Goal: Information Seeking & Learning: Learn about a topic

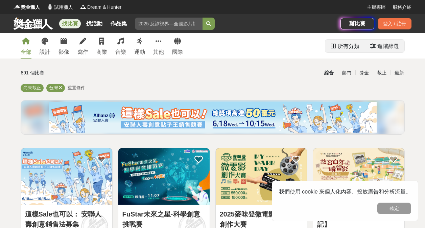
click at [390, 49] on div "進階篩選" at bounding box center [388, 47] width 22 height 14
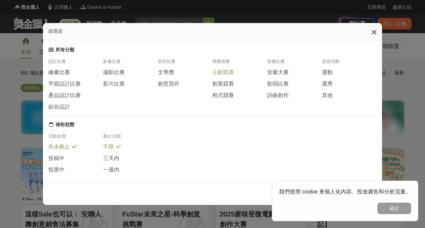
click at [222, 74] on span "企劃競賽" at bounding box center [223, 72] width 22 height 7
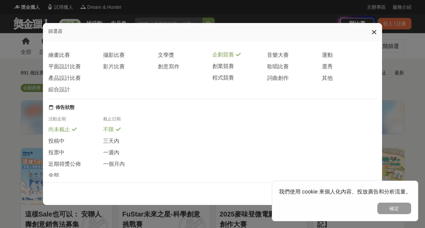
scroll to position [34, 0]
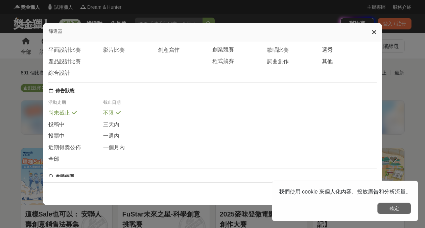
click at [396, 205] on button "確定" at bounding box center [394, 208] width 34 height 11
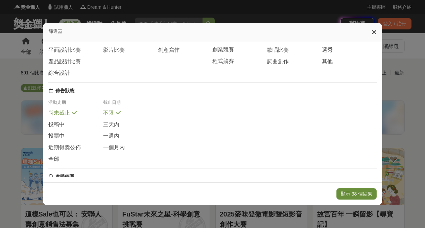
click at [362, 193] on button "顯示 38 個結果" at bounding box center [356, 193] width 40 height 11
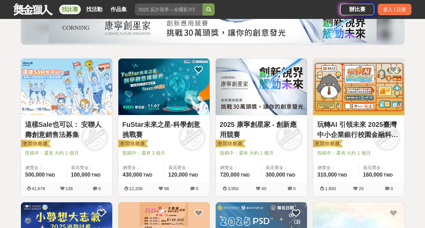
scroll to position [101, 0]
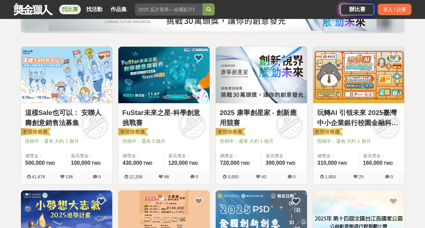
click at [363, 124] on link "玩轉AI 引領未來 2025臺灣中小企業銀行校園金融科技創意挑戰賽" at bounding box center [358, 118] width 83 height 20
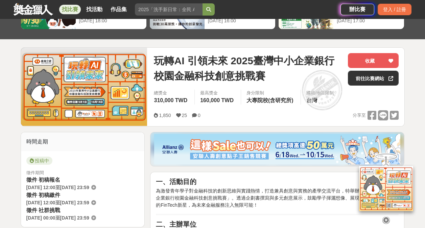
scroll to position [68, 0]
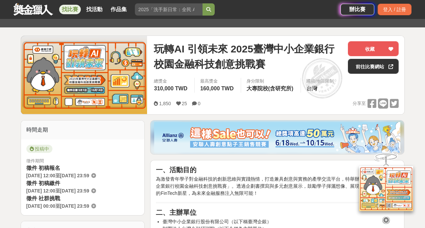
click at [237, 132] on img at bounding box center [277, 137] width 246 height 30
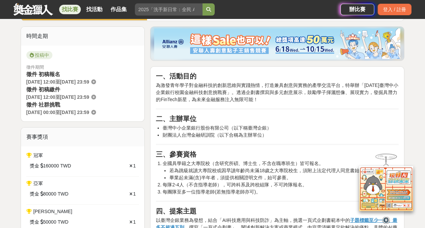
scroll to position [169, 0]
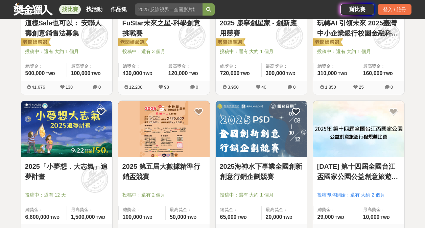
scroll to position [203, 0]
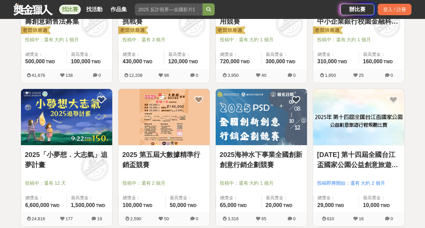
click at [64, 150] on link "2025「小夢想．大志氣」追夢計畫" at bounding box center [66, 159] width 83 height 20
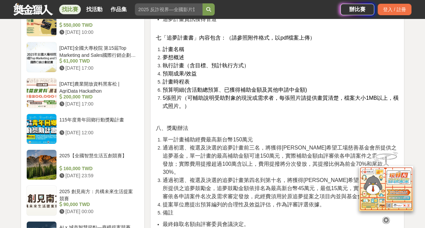
scroll to position [913, 0]
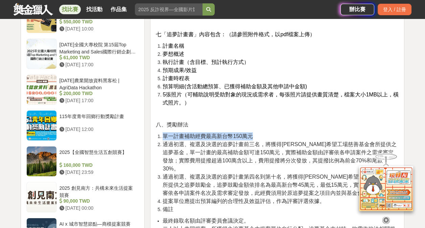
drag, startPoint x: 164, startPoint y: 120, endPoint x: 254, endPoint y: 123, distance: 89.7
click at [254, 132] on li "單一計畫補助經費最高新台幣150萬元" at bounding box center [281, 136] width 236 height 8
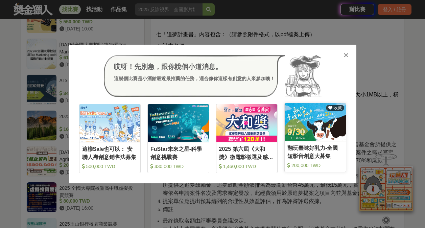
click at [315, 154] on div "翻玩臺味好乳力-全國短影音創意大募集" at bounding box center [315, 151] width 56 height 15
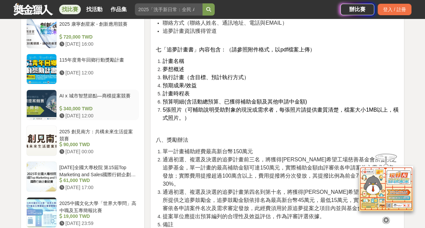
scroll to position [913, 0]
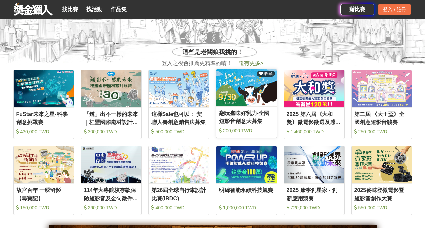
scroll to position [237, 0]
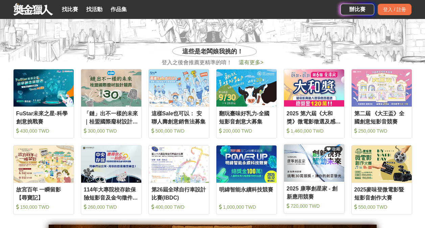
click at [317, 189] on div "2025 康寧創星家 - 創新應用競賽" at bounding box center [314, 192] width 55 height 15
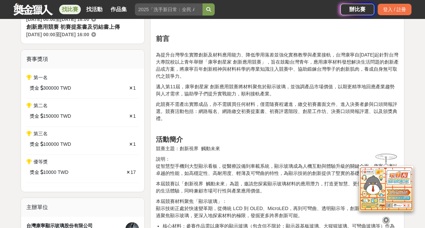
scroll to position [271, 0]
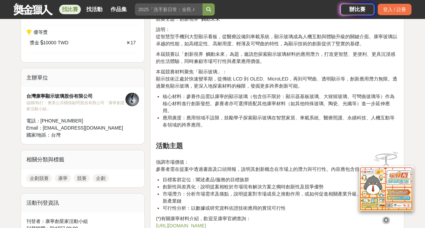
scroll to position [440, 0]
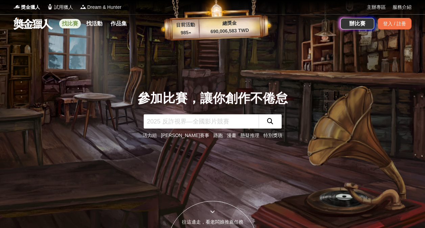
click at [72, 25] on link "找比賽" at bounding box center [70, 23] width 22 height 9
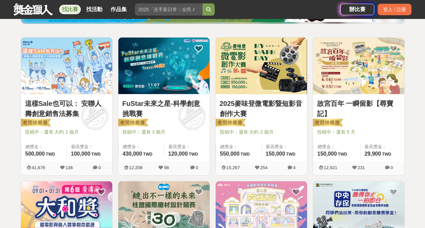
scroll to position [101, 0]
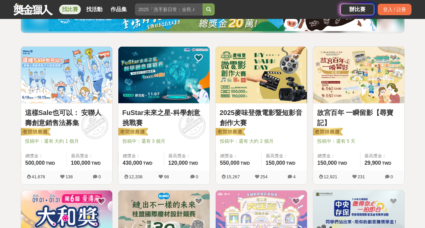
click at [342, 110] on link "故宮百年 一瞬留影【尋寶記】" at bounding box center [358, 118] width 83 height 20
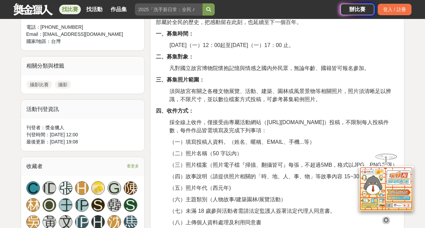
scroll to position [304, 0]
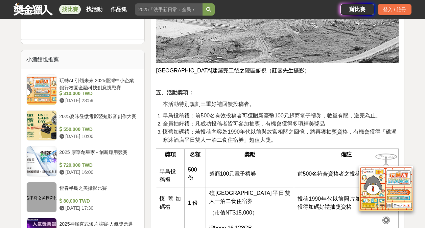
scroll to position [710, 0]
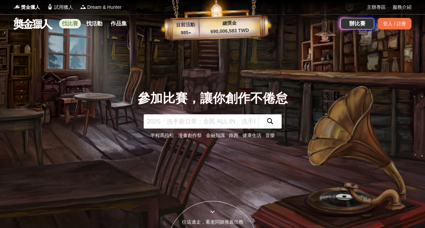
click at [70, 22] on link "找比賽" at bounding box center [70, 23] width 22 height 9
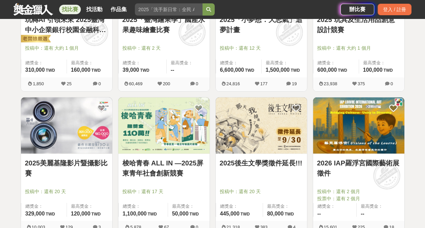
scroll to position [642, 0]
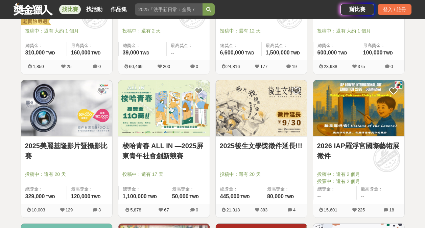
click at [350, 144] on link "2026 IAP羅浮宮國際藝術展徵件" at bounding box center [358, 151] width 83 height 20
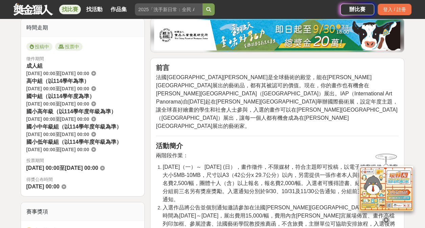
scroll to position [237, 0]
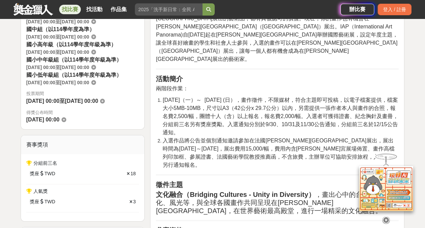
drag, startPoint x: 148, startPoint y: 136, endPoint x: 269, endPoint y: 68, distance: 138.8
click at [269, 85] on p "兩階段作業：" at bounding box center [277, 89] width 243 height 8
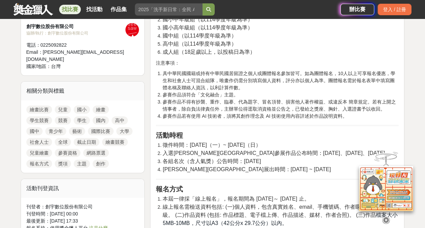
scroll to position [406, 0]
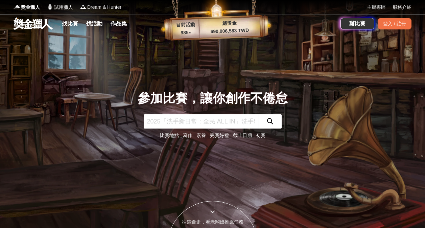
click at [73, 21] on link "找比賽" at bounding box center [70, 23] width 22 height 9
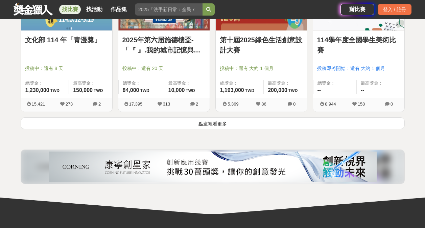
scroll to position [913, 0]
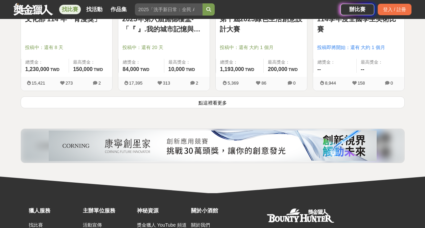
click at [217, 103] on button "點這裡看更多" at bounding box center [213, 102] width 384 height 12
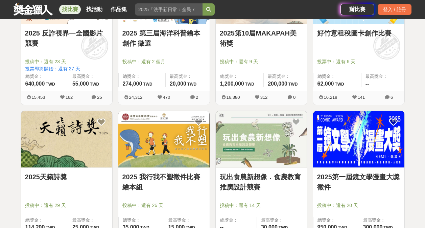
scroll to position [1150, 0]
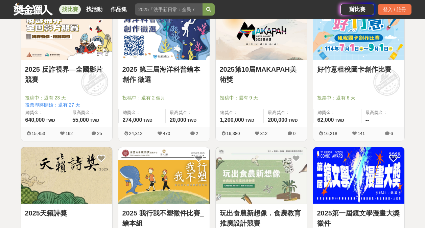
click at [362, 67] on link "好竹意租稅圖卡創作比賽" at bounding box center [358, 69] width 83 height 10
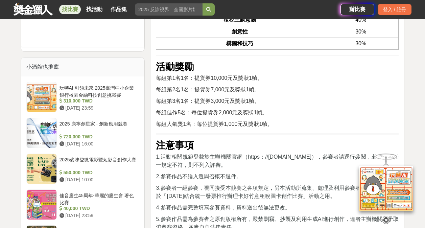
scroll to position [1116, 0]
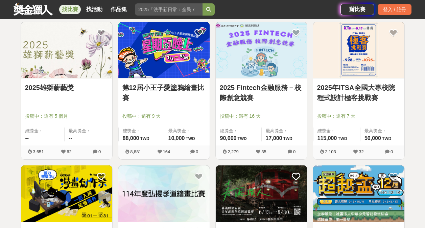
scroll to position [1420, 0]
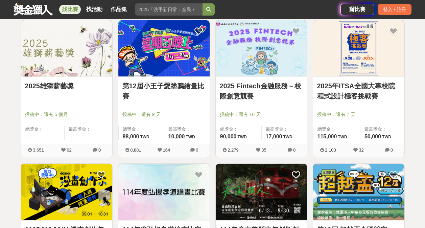
click at [272, 86] on link "2025 Fintech金融服務－校際創意競賽" at bounding box center [261, 91] width 83 height 20
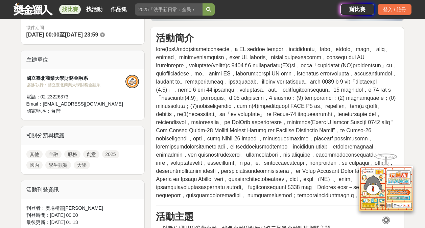
scroll to position [101, 0]
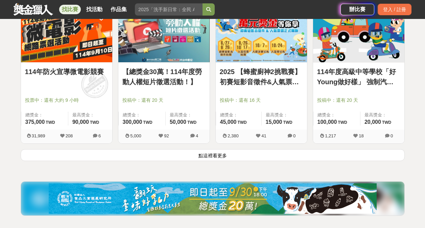
scroll to position [1758, 0]
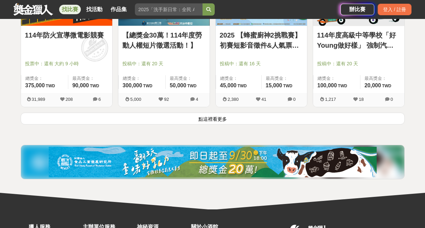
click at [217, 120] on button "點這裡看更多" at bounding box center [213, 119] width 384 height 12
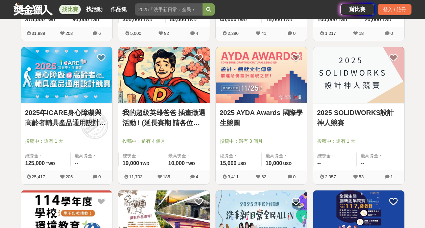
scroll to position [1826, 0]
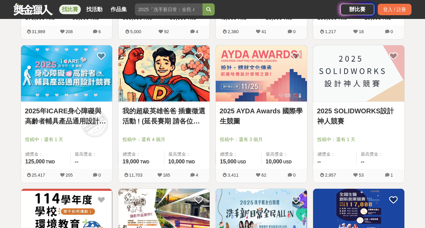
click at [243, 111] on link "2025 AYDA Awards 國際學生競圖" at bounding box center [261, 116] width 83 height 20
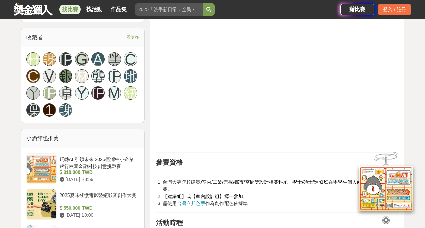
scroll to position [473, 0]
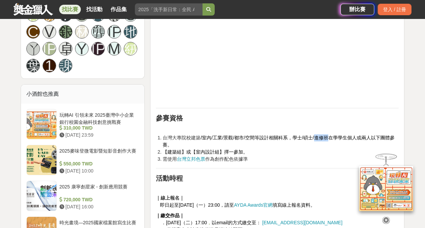
drag, startPoint x: 319, startPoint y: 138, endPoint x: 332, endPoint y: 139, distance: 13.5
click at [332, 139] on span "/室內/工業/景觀/都市/空間等設計相關科系，學士/碩士/進修班在學學生個人或兩人以下團體參賽。" at bounding box center [279, 141] width 232 height 13
copy span "進修班"
